Goal: Task Accomplishment & Management: Manage account settings

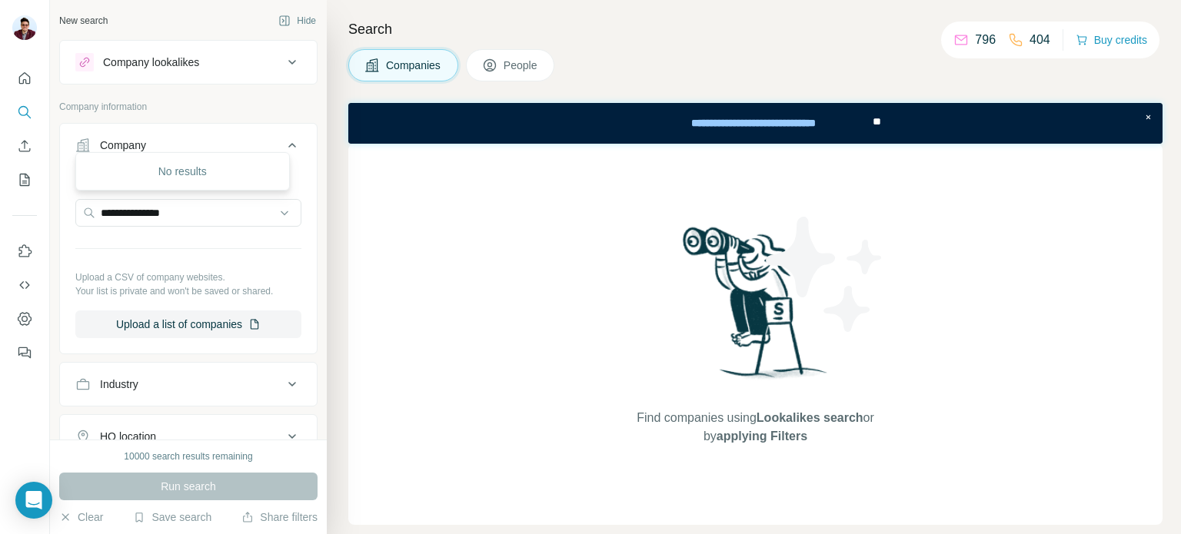
scroll to position [77, 0]
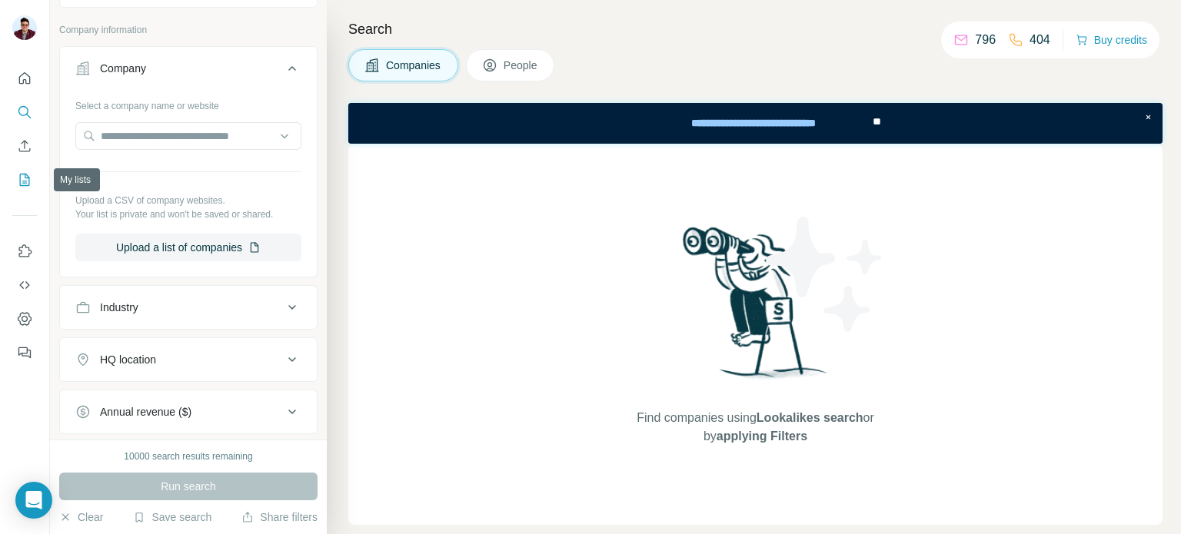
click at [28, 174] on icon "My lists" at bounding box center [24, 179] width 15 height 15
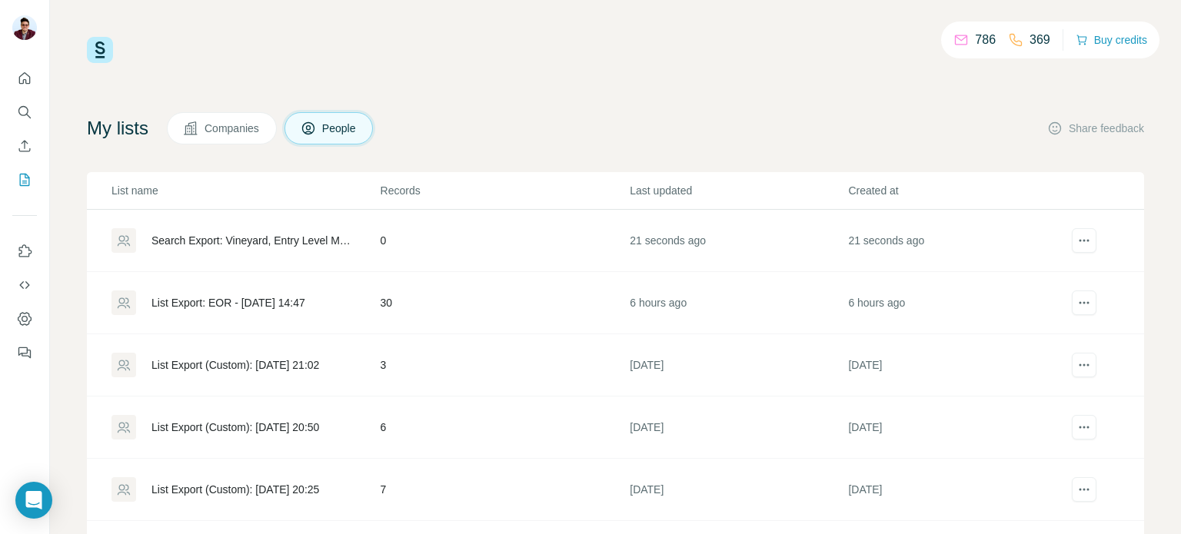
click at [298, 238] on div "Search Export: Vineyard, Entry Level Manager, Experienced Manager, Director, Ow…" at bounding box center [252, 240] width 203 height 15
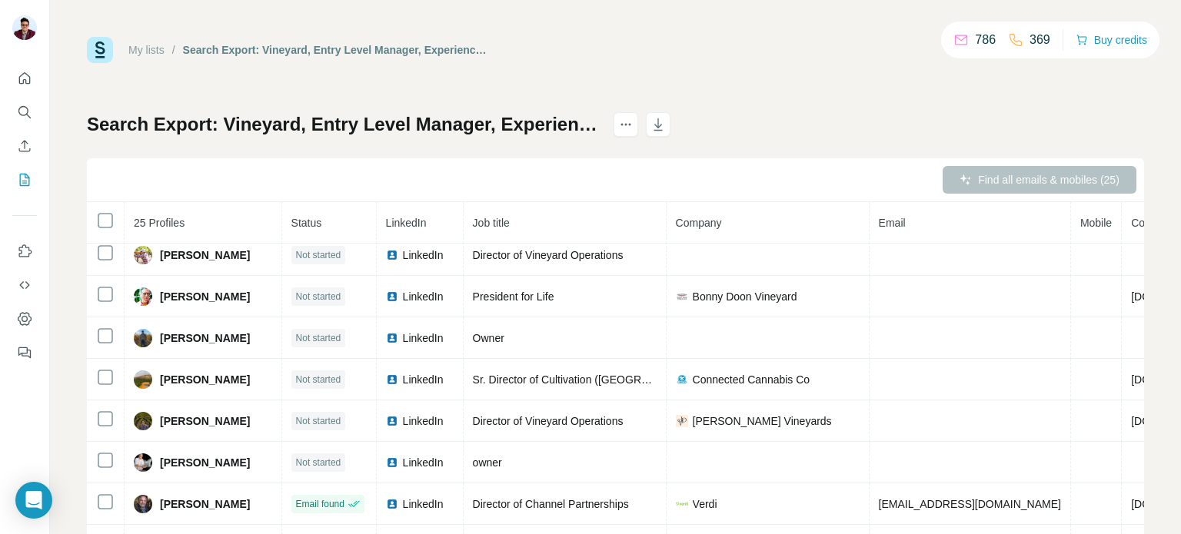
scroll to position [111, 0]
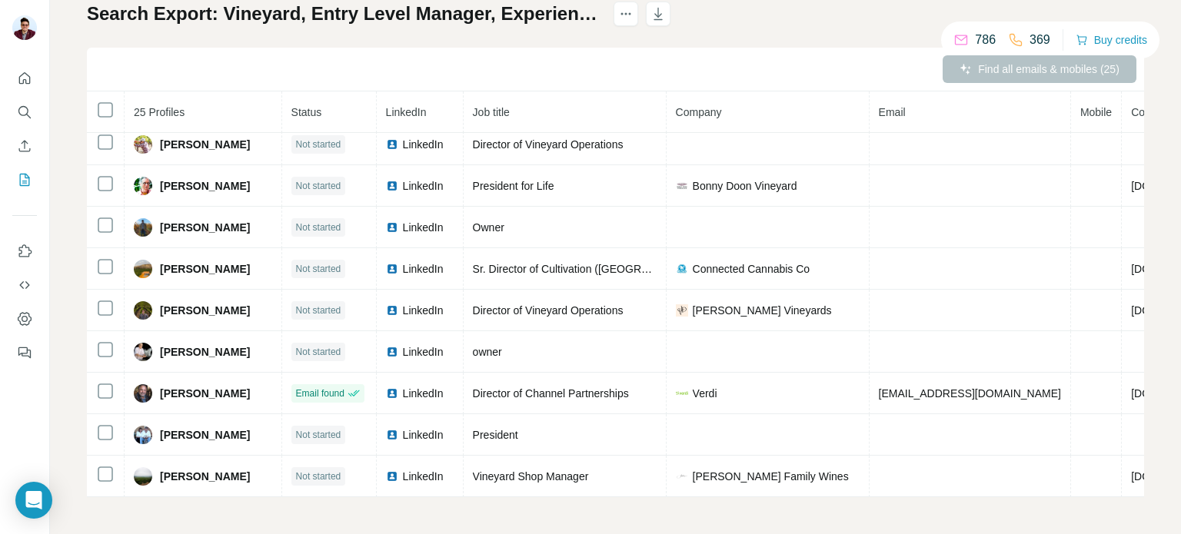
scroll to position [89, 0]
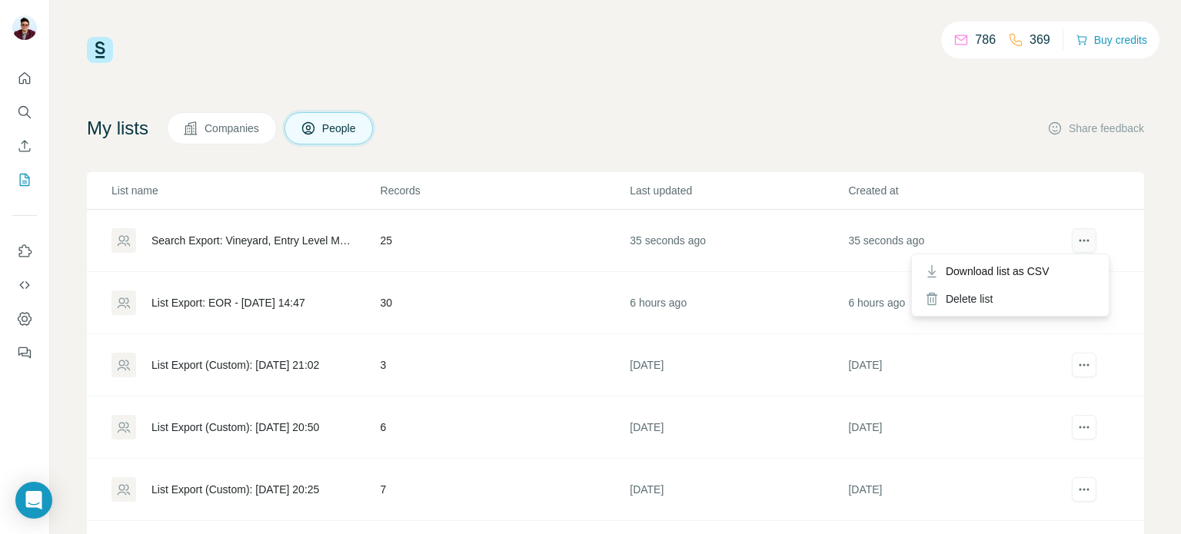
click at [1076, 247] on icon "actions" at bounding box center [1083, 240] width 15 height 15
click at [1078, 240] on icon "actions" at bounding box center [1079, 241] width 2 height 2
click at [1001, 294] on div "Delete list" at bounding box center [1010, 299] width 191 height 28
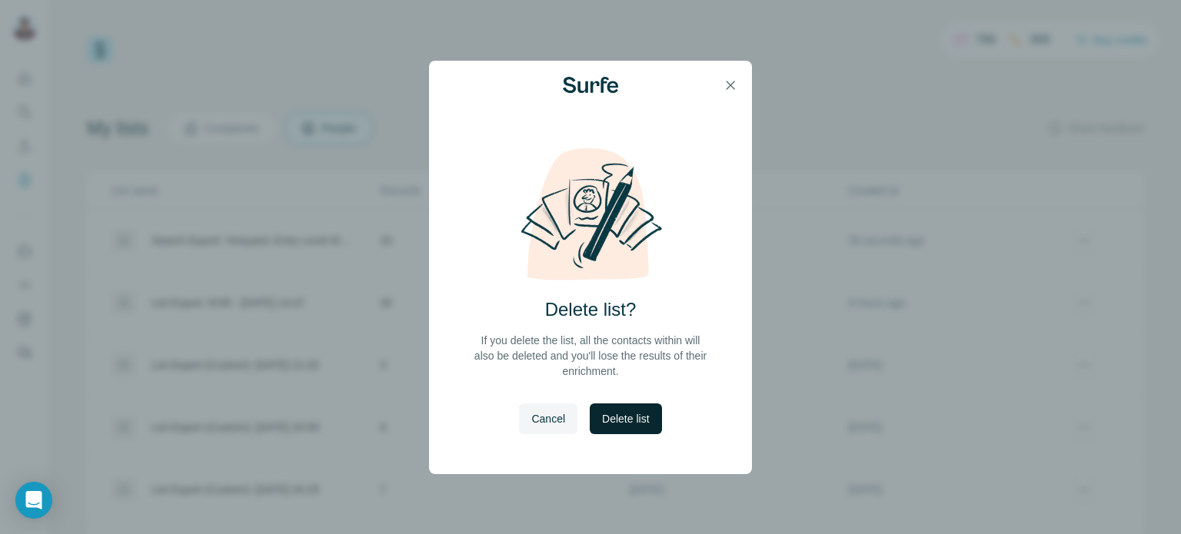
click at [634, 414] on span "Delete list" at bounding box center [625, 418] width 47 height 15
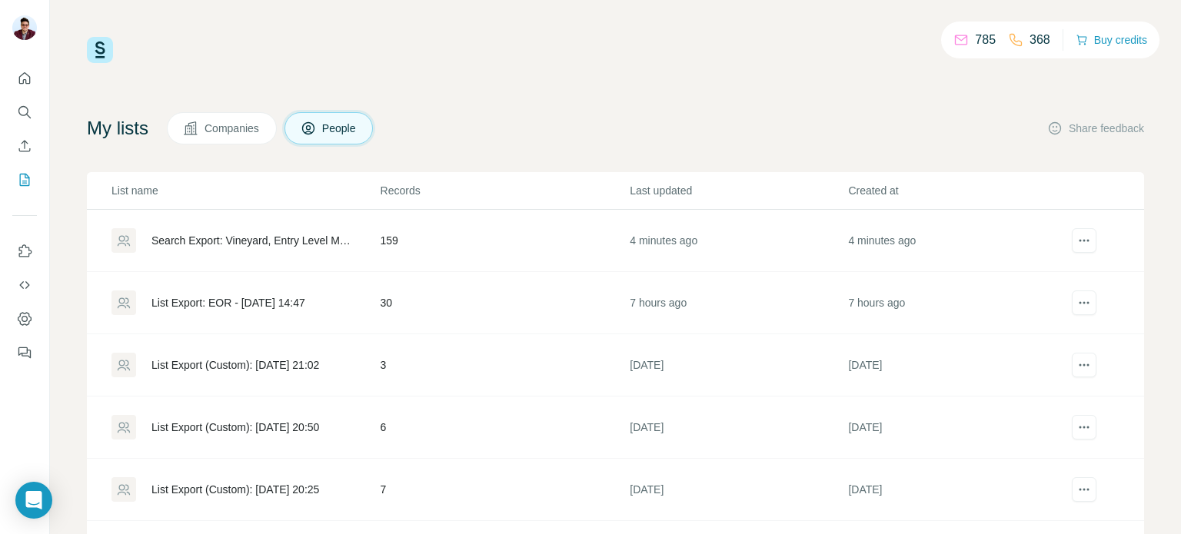
click at [291, 234] on div "Search Export: Vineyard, Entry Level Manager, Experienced Manager, Director, Ow…" at bounding box center [252, 240] width 203 height 15
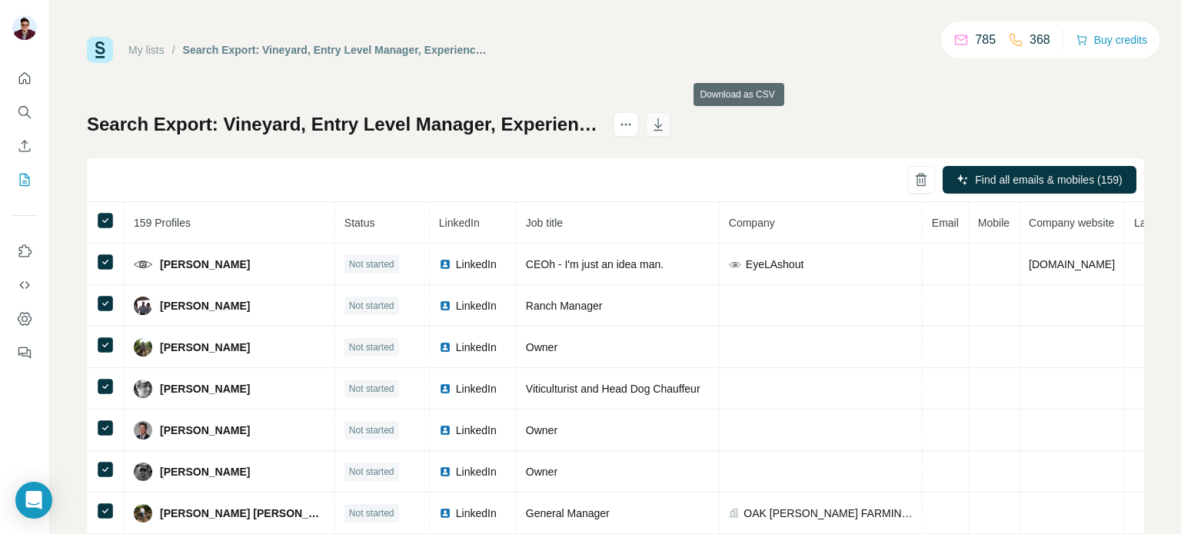
click at [666, 122] on icon "button" at bounding box center [657, 124] width 15 height 15
